Goal: Task Accomplishment & Management: Manage account settings

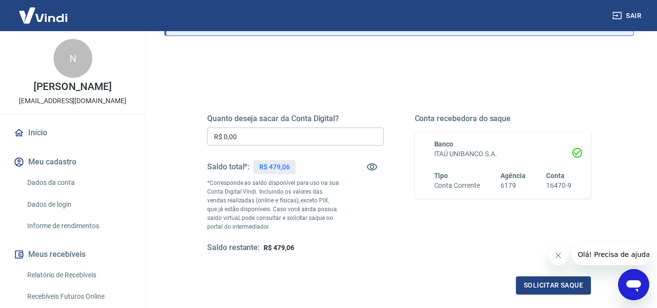
scroll to position [97, 0]
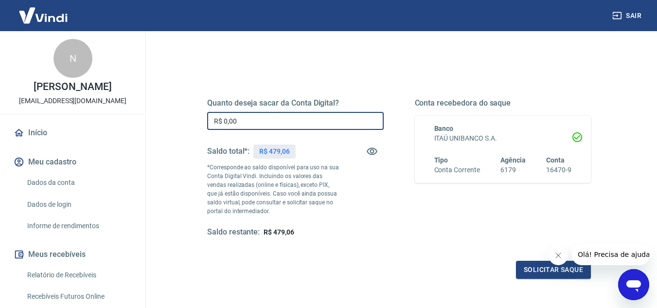
click at [310, 118] on input "R$ 0,00" at bounding box center [295, 121] width 177 height 18
type input "R$ 479,06"
click at [527, 269] on button "Solicitar saque" at bounding box center [553, 270] width 75 height 18
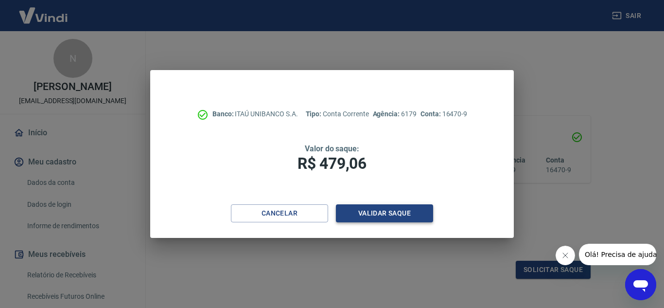
click at [369, 214] on button "Validar saque" at bounding box center [384, 213] width 97 height 18
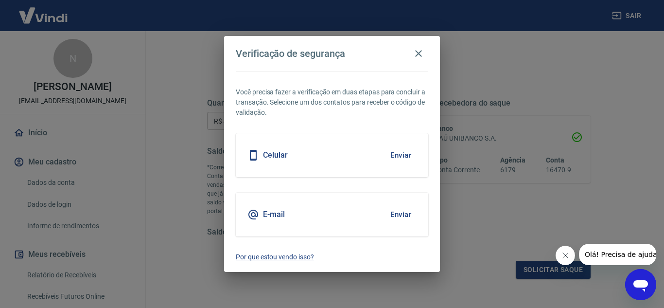
click at [393, 150] on button "Enviar" at bounding box center [401, 155] width 32 height 20
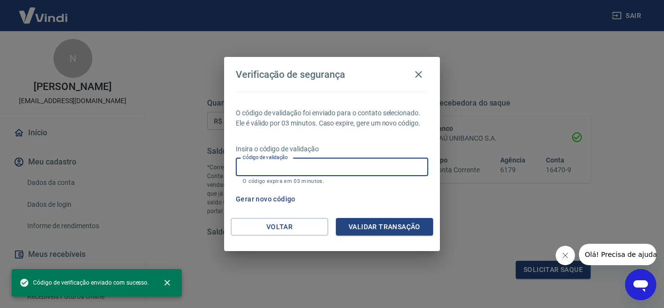
click at [347, 170] on input "Código de validação" at bounding box center [332, 167] width 193 height 18
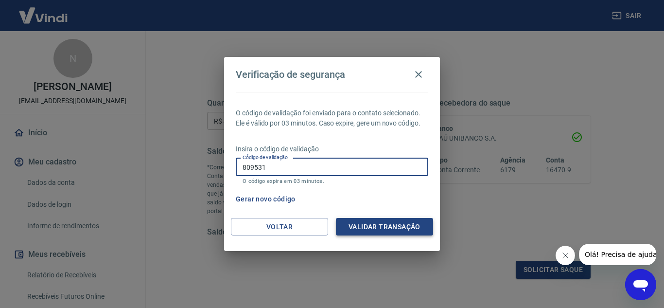
type input "809531"
click at [372, 226] on button "Validar transação" at bounding box center [384, 227] width 97 height 18
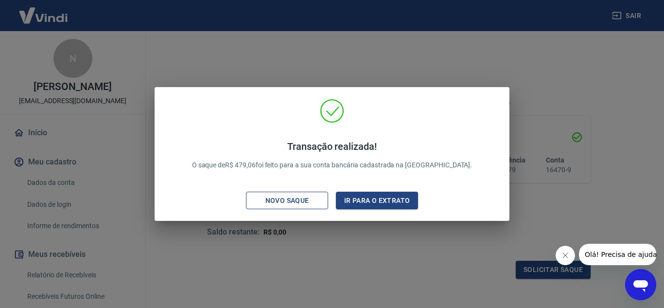
click at [314, 201] on div "Novo saque" at bounding box center [287, 201] width 67 height 12
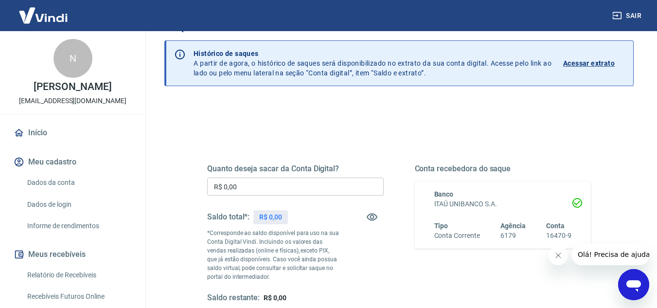
scroll to position [49, 0]
